Goal: Find specific page/section: Find specific page/section

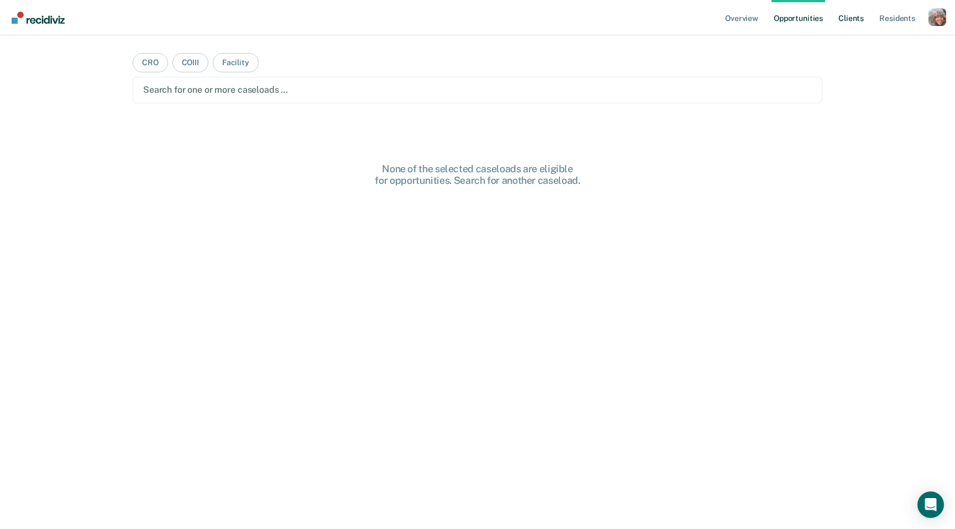
click at [845, 15] on link "Client s" at bounding box center [851, 17] width 30 height 35
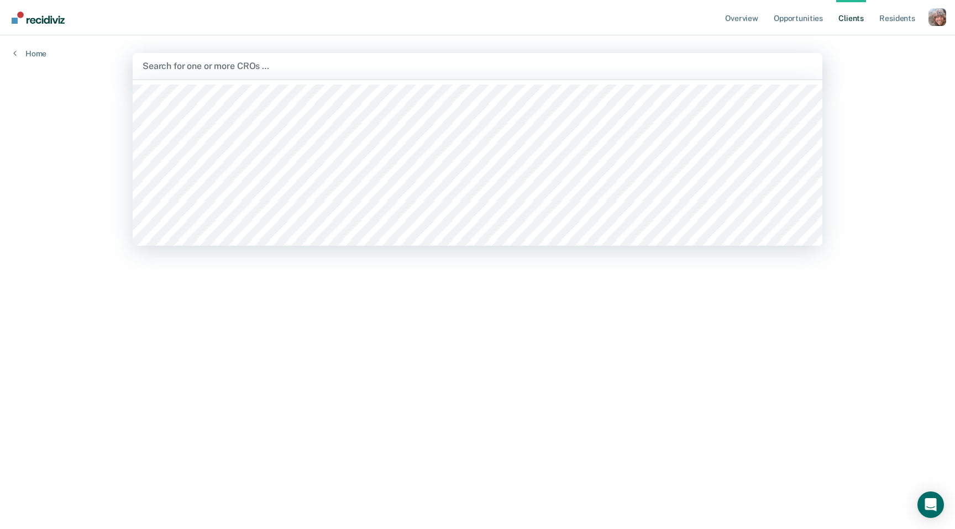
click at [661, 70] on div at bounding box center [478, 66] width 670 height 13
click at [862, 86] on div "Overview Opportunities Client s Resident s Profile How it works Log Out Home [P…" at bounding box center [477, 264] width 955 height 529
